Goal: Find contact information: Find contact information

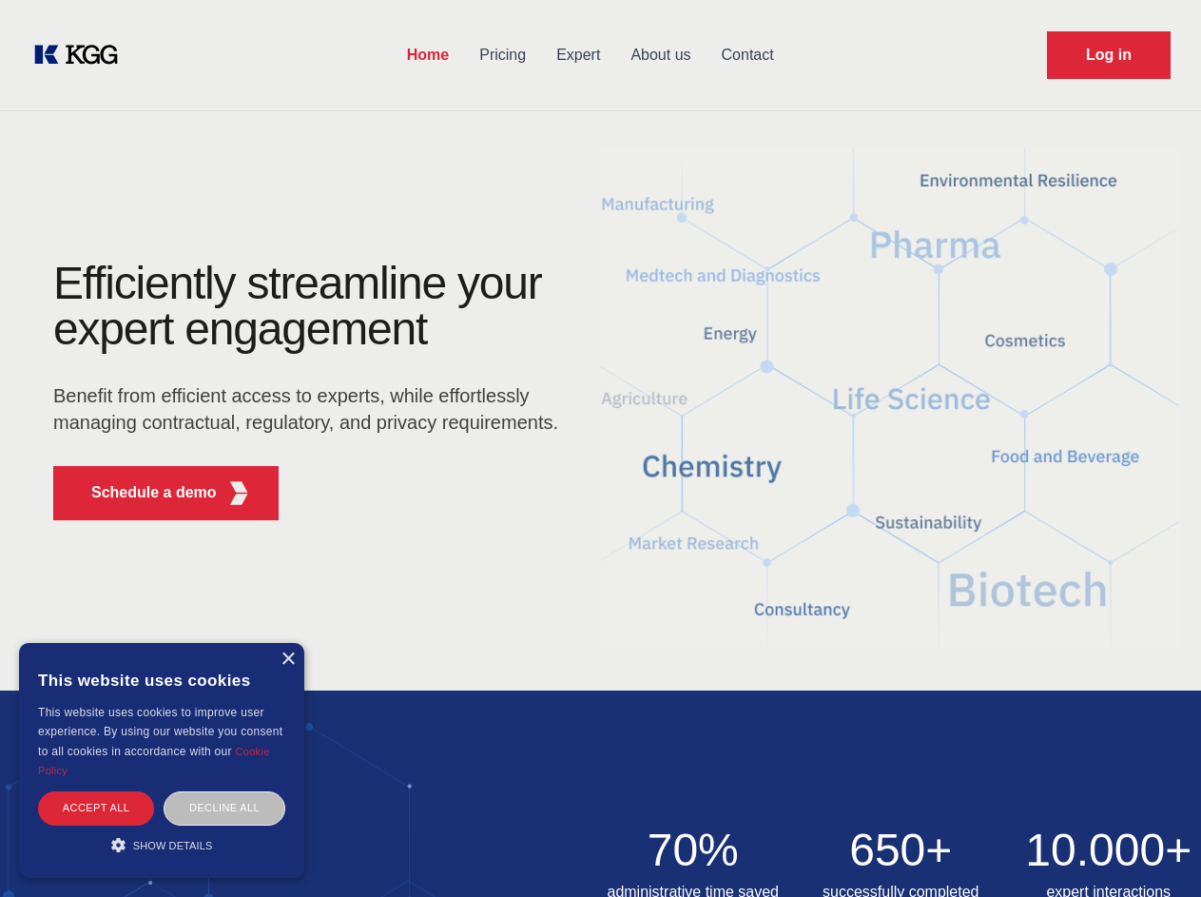
click at [600, 448] on div "Efficiently streamline your expert engagement Benefit from efficient access to …" at bounding box center [312, 398] width 578 height 275
click at [143, 493] on p "Schedule a demo" at bounding box center [154, 492] width 126 height 23
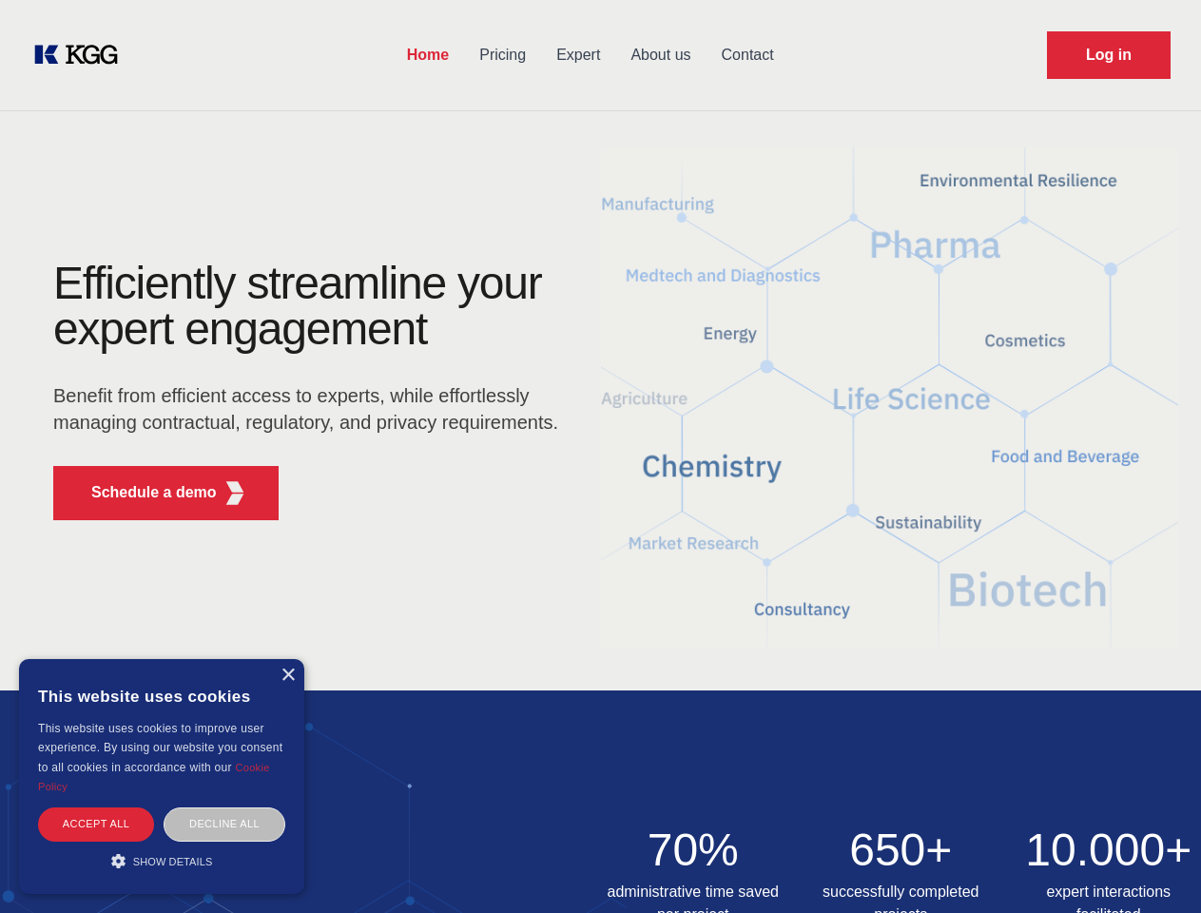
click at [287, 659] on div "× This website uses cookies This website uses cookies to improve user experienc…" at bounding box center [161, 776] width 285 height 235
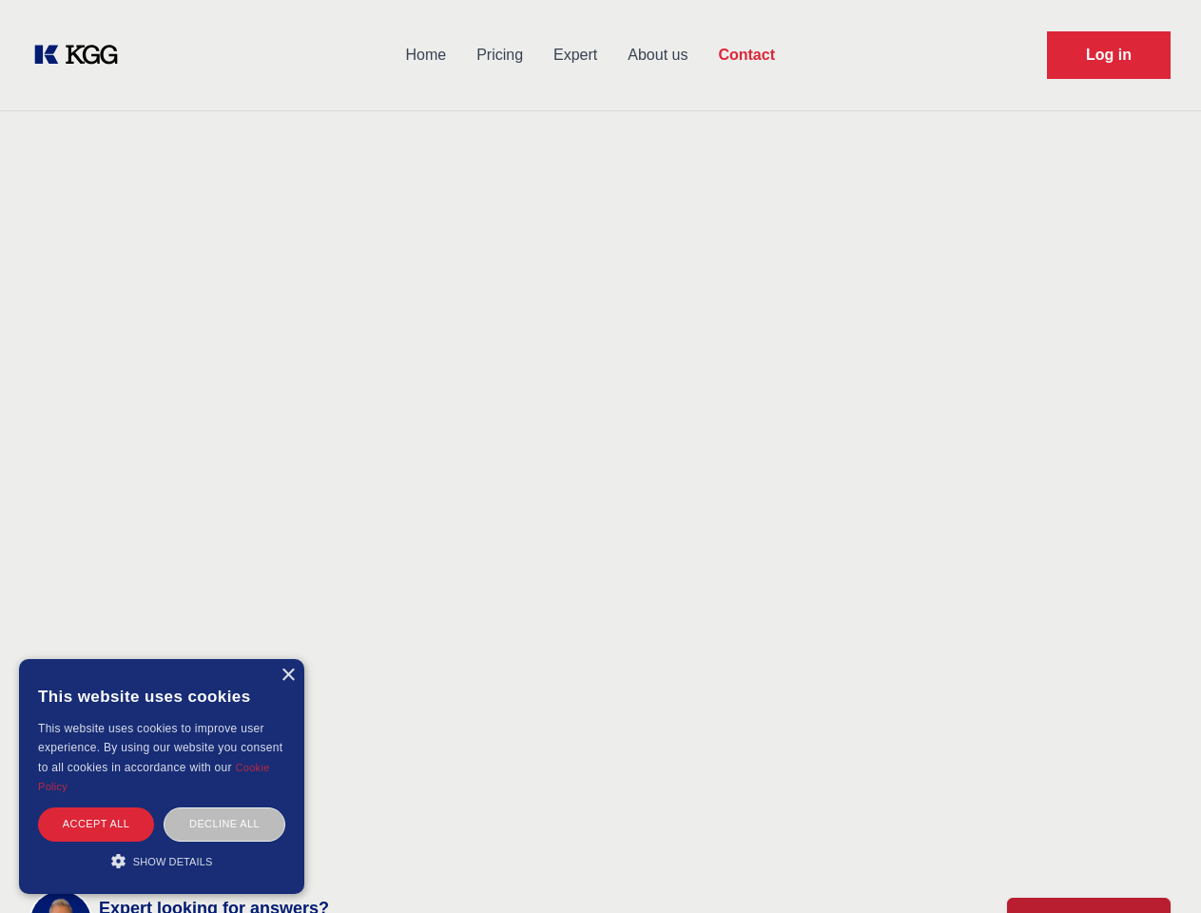
click at [96, 807] on div "Accept all" at bounding box center [96, 823] width 116 height 33
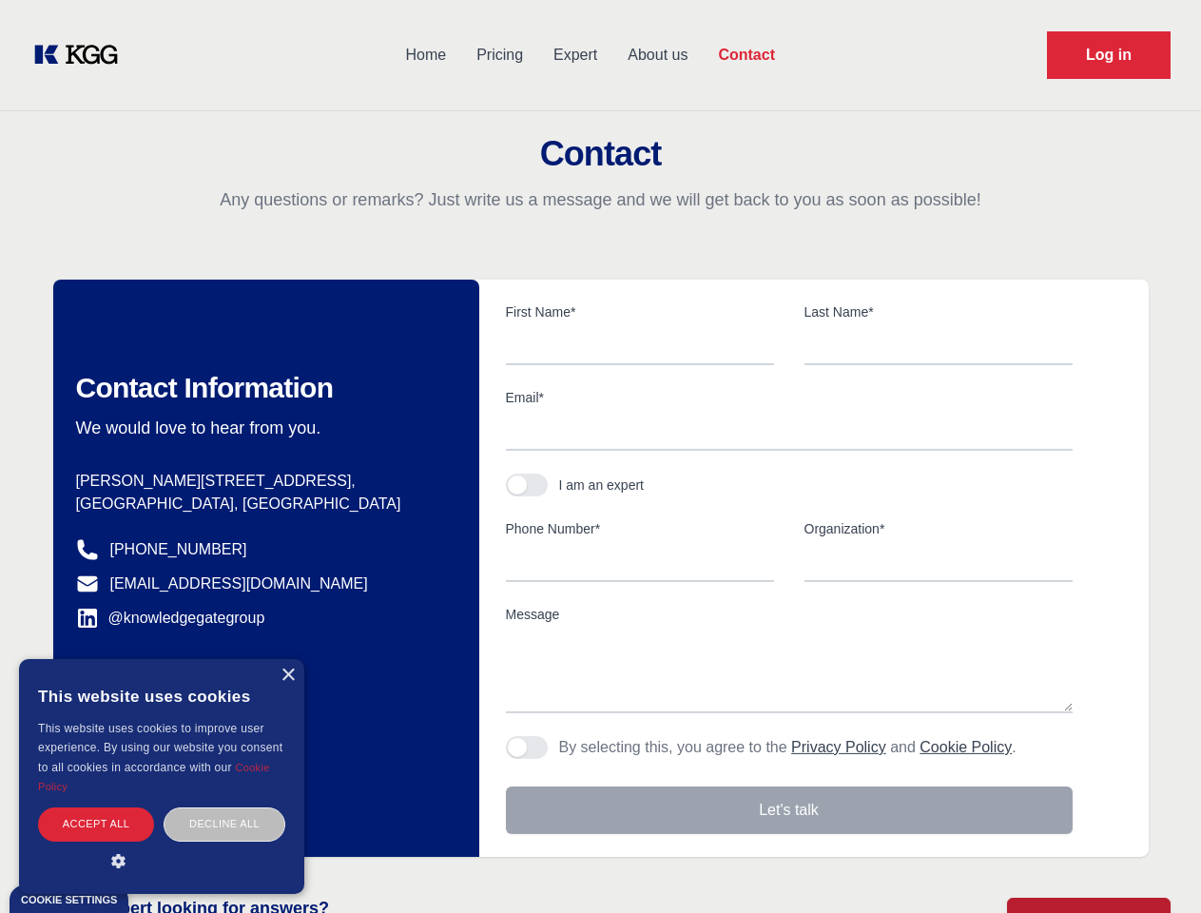
click at [224, 807] on div "Decline all" at bounding box center [225, 823] width 122 height 33
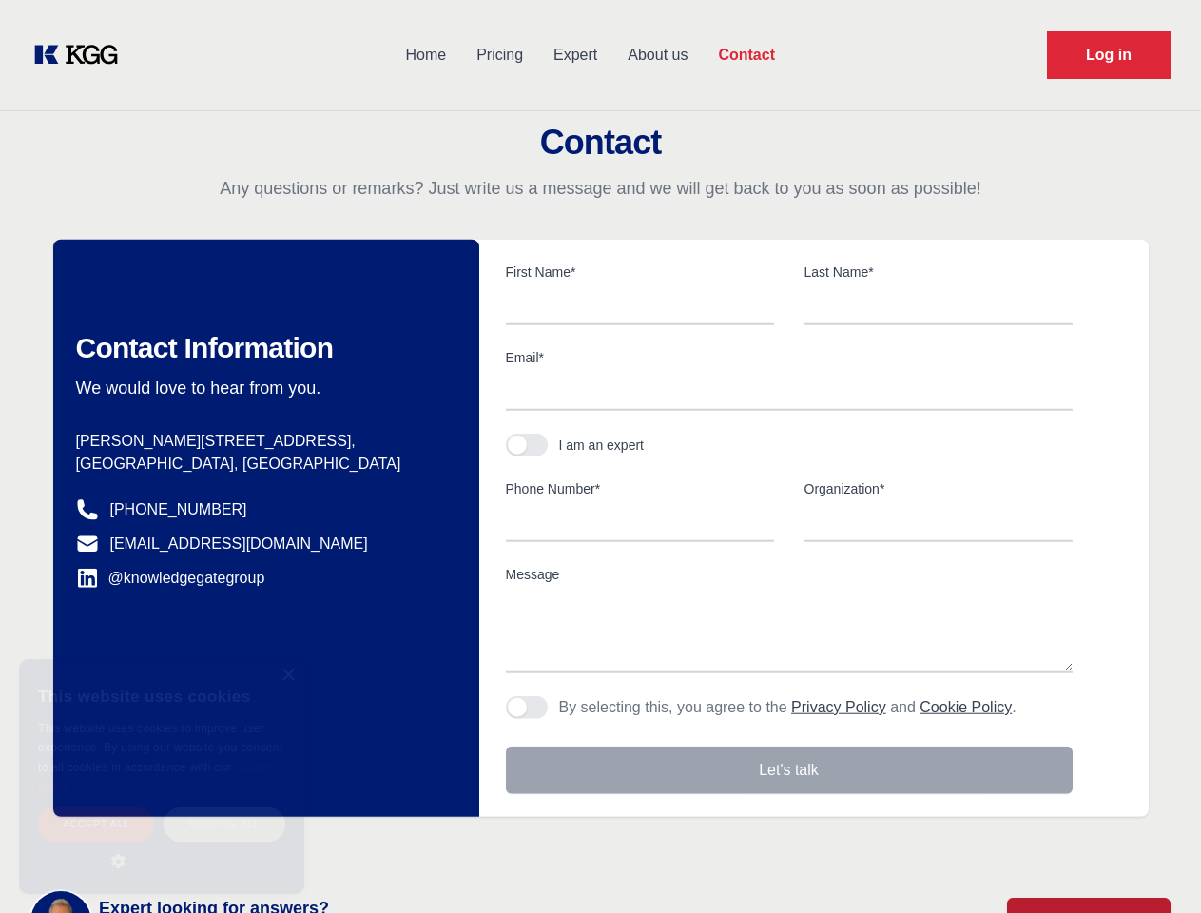
click at [162, 844] on main "Contact Any questions or remarks? Just write us a message and we will get back …" at bounding box center [600, 495] width 1201 height 990
